Goal: Task Accomplishment & Management: Complete application form

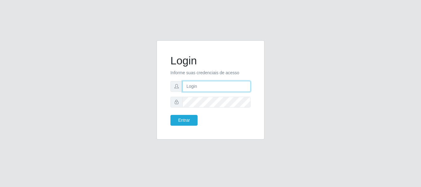
click at [212, 85] on input "text" at bounding box center [216, 86] width 68 height 11
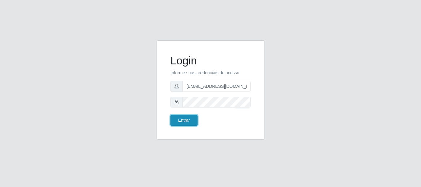
click at [189, 119] on button "Entrar" at bounding box center [183, 120] width 27 height 11
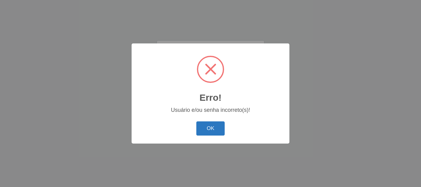
click at [208, 128] on button "OK" at bounding box center [210, 128] width 29 height 14
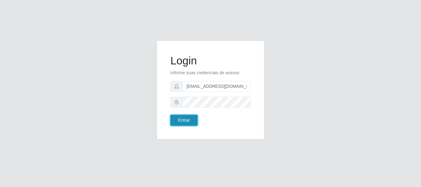
click at [188, 118] on button "Entrar" at bounding box center [183, 120] width 27 height 11
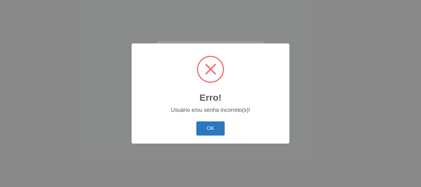
click at [213, 129] on button "OK" at bounding box center [210, 128] width 29 height 14
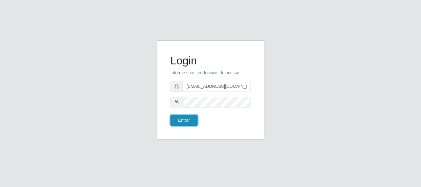
click at [188, 119] on button "Entrar" at bounding box center [183, 120] width 27 height 11
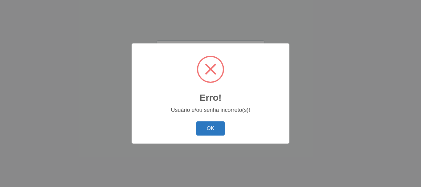
click at [204, 126] on button "OK" at bounding box center [210, 128] width 29 height 14
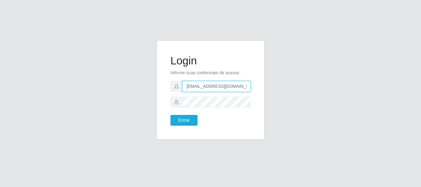
click at [238, 86] on input "jeanelima254@gmail.com" at bounding box center [216, 86] width 68 height 11
type input "j"
type input "jankeilajan@gmail.com"
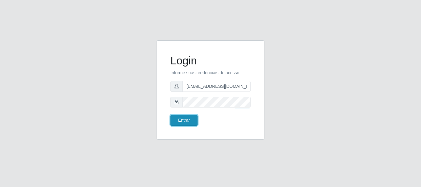
click at [189, 122] on button "Entrar" at bounding box center [183, 120] width 27 height 11
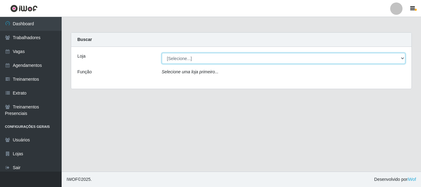
click at [402, 58] on select "[Selecione...] SuperFácil Atacado - Alto de São Manoel SuperFácil Atacado - Ema…" at bounding box center [284, 58] width 244 height 11
select select "540"
click at [162, 53] on select "[Selecione...] SuperFácil Atacado - Alto de São Manoel SuperFácil Atacado - Ema…" at bounding box center [284, 58] width 244 height 11
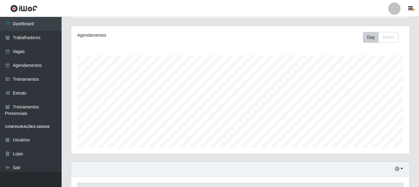
scroll to position [112, 0]
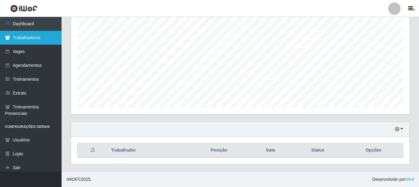
click at [33, 37] on link "Trabalhadores" at bounding box center [31, 38] width 62 height 14
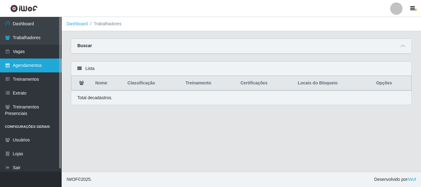
click at [26, 67] on link "Agendamentos" at bounding box center [31, 66] width 62 height 14
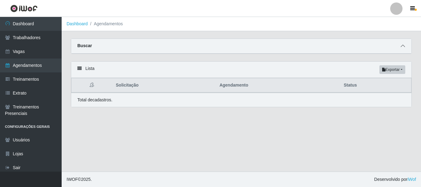
click at [401, 46] on icon at bounding box center [403, 46] width 4 height 4
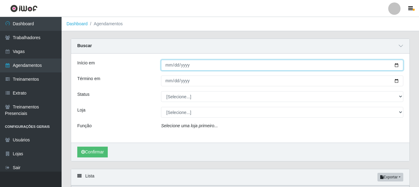
click at [395, 65] on input "Início em" at bounding box center [282, 65] width 242 height 11
type input "[DATE]"
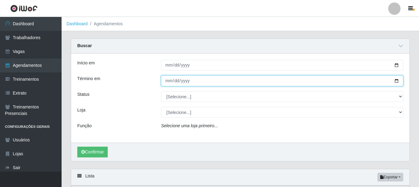
click at [398, 80] on input "Término em" at bounding box center [282, 80] width 242 height 11
type input "[DATE]"
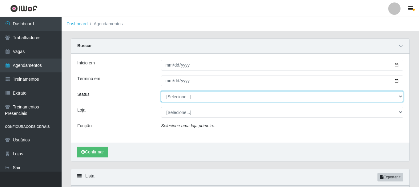
click at [399, 96] on select "[Selecione...] AGENDADO AGUARDANDO LIBERAR EM ANDAMENTO EM REVISÃO FINALIZADO C…" at bounding box center [282, 96] width 242 height 11
select select "AGENDADO"
click at [161, 92] on select "[Selecione...] AGENDADO AGUARDANDO LIBERAR EM ANDAMENTO EM REVISÃO FINALIZADO C…" at bounding box center [282, 96] width 242 height 11
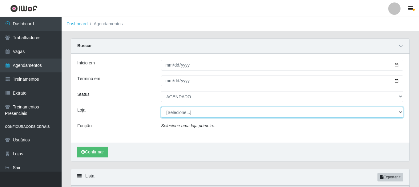
click at [400, 112] on select "[Selecione...] SuperFácil Atacado - Alto de São Manoel SuperFácil Atacado - Ema…" at bounding box center [282, 112] width 242 height 11
select select "540"
click at [161, 107] on select "[Selecione...] SuperFácil Atacado - Alto de São Manoel SuperFácil Atacado - Ema…" at bounding box center [282, 112] width 242 height 11
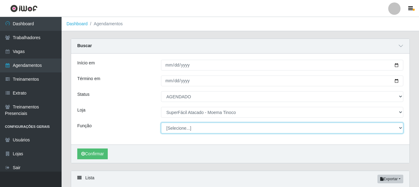
click at [400, 129] on select "[Selecione...] Embalador Embalador + Embalador ++ Operador de Caixa Operador de…" at bounding box center [282, 128] width 242 height 11
select select "22"
click at [161, 123] on select "[Selecione...] Embalador Embalador + Embalador ++ Operador de Caixa Operador de…" at bounding box center [282, 128] width 242 height 11
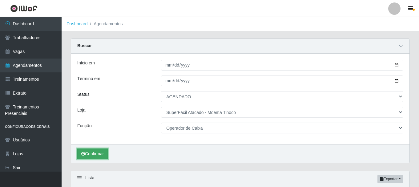
click at [98, 153] on button "Confirmar" at bounding box center [92, 153] width 31 height 11
click at [97, 153] on button "Confirmar" at bounding box center [92, 153] width 31 height 11
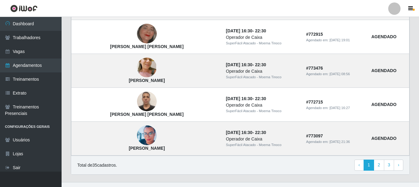
scroll to position [566, 0]
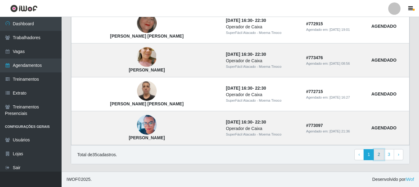
click at [378, 154] on link "2" at bounding box center [379, 154] width 10 height 11
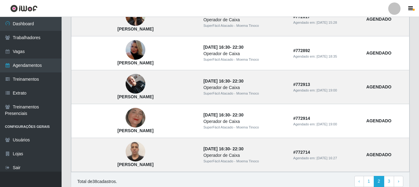
scroll to position [456, 0]
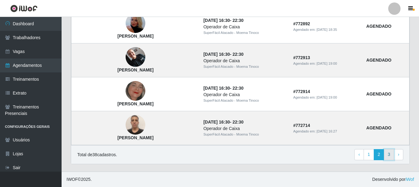
click at [389, 155] on link "3" at bounding box center [389, 154] width 10 height 11
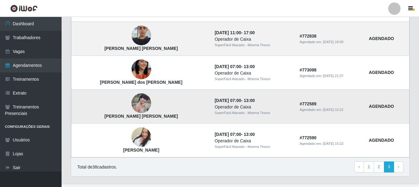
scroll to position [219, 0]
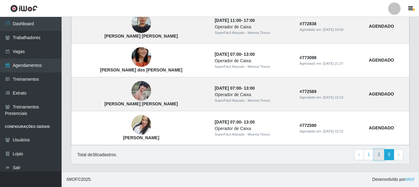
click at [380, 156] on link "2" at bounding box center [379, 154] width 10 height 11
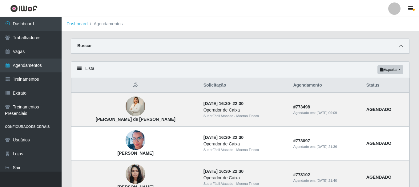
click at [401, 46] on icon at bounding box center [401, 46] width 4 height 4
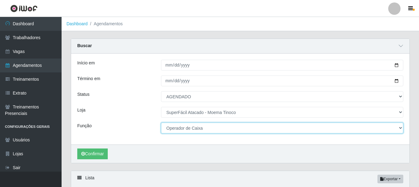
click at [399, 127] on select "[Selecione...] Embalador Embalador + Embalador ++ Operador de Caixa Operador de…" at bounding box center [282, 128] width 242 height 11
select select "1"
click at [161, 123] on select "[Selecione...] Embalador Embalador + Embalador ++ Operador de Caixa Operador de…" at bounding box center [282, 128] width 242 height 11
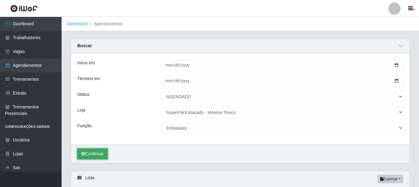
click at [101, 154] on button "Confirmar" at bounding box center [92, 153] width 31 height 11
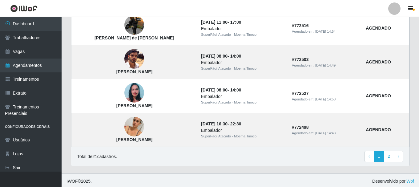
scroll to position [566, 0]
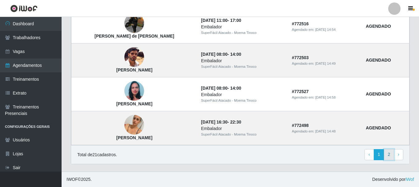
click at [388, 157] on link "2" at bounding box center [389, 154] width 10 height 11
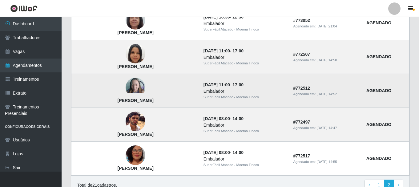
scroll to position [151, 0]
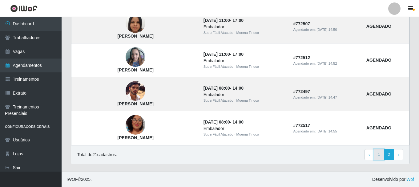
click at [377, 153] on link "1" at bounding box center [379, 154] width 10 height 11
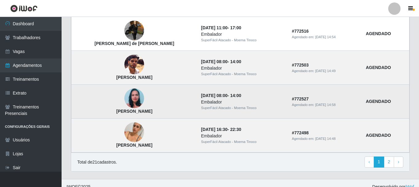
scroll to position [456, 0]
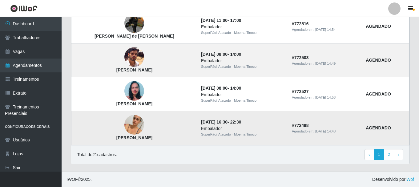
click at [137, 124] on img at bounding box center [134, 125] width 20 height 35
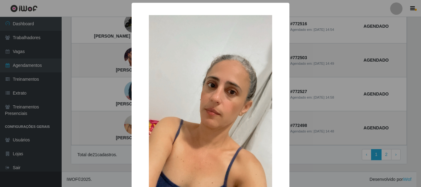
click at [298, 146] on div "× Maria de Fátima Gomes de Aguiar da Silva OK Cancel" at bounding box center [210, 93] width 421 height 187
